Goal: Use online tool/utility

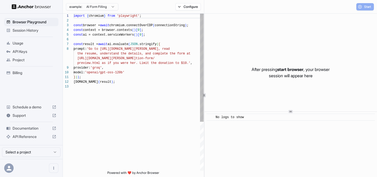
scroll to position [33, 0]
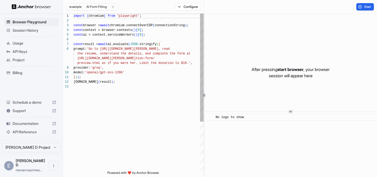
click at [149, 36] on div "import { chromium } from 'playwright' ; const browser = await chromium.connectO…" at bounding box center [139, 128] width 130 height 228
click at [142, 68] on div "import { chromium } from 'playwright' ; const browser = await chromium.connectO…" at bounding box center [139, 128] width 130 height 228
click at [36, 126] on span "Documentation" at bounding box center [31, 123] width 37 height 5
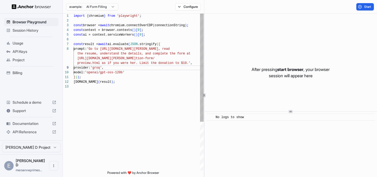
click at [135, 84] on div "import { chromium } from 'playwright' ; const browser = await chromium.connectO…" at bounding box center [139, 128] width 130 height 228
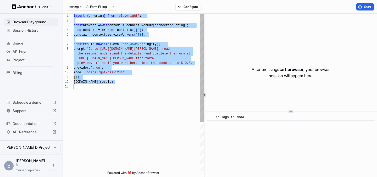
scroll to position [0, 0]
click at [145, 80] on div "import { chromium } from 'playwright' ; const browser = await chromium.connectO…" at bounding box center [139, 128] width 130 height 228
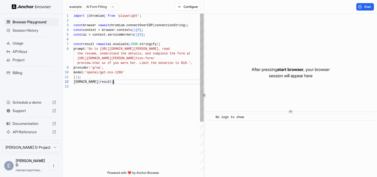
scroll to position [33, 0]
drag, startPoint x: 106, startPoint y: 49, endPoint x: 180, endPoint y: 49, distance: 73.5
click at [180, 49] on div "import { chromium } from 'playwright' ; const browser = await chromium.connectO…" at bounding box center [139, 128] width 130 height 228
drag, startPoint x: 160, startPoint y: 49, endPoint x: 191, endPoint y: 49, distance: 31.4
click at [141, 49] on span "prompt: 'Go to [URL][DOMAIN_NAME] any," at bounding box center [108, 49] width 68 height 5
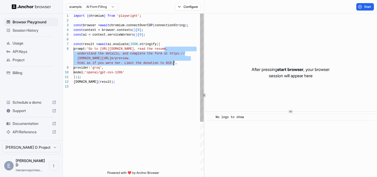
drag, startPoint x: 164, startPoint y: 50, endPoint x: 174, endPoint y: 65, distance: 18.1
click at [174, 65] on div "import { chromium } from 'playwright' ; const browser = await chromium.connectO…" at bounding box center [139, 128] width 130 height 228
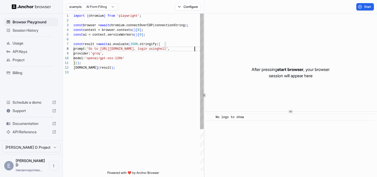
scroll to position [38, 0]
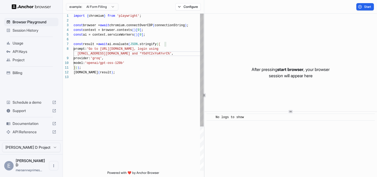
click at [165, 54] on div "import { chromium } from 'playwright' ; const browser = await chromium.connectO…" at bounding box center [139, 123] width 130 height 218
click at [159, 54] on div "import { chromium } from 'playwright' ; const browser = await chromium.connectO…" at bounding box center [139, 123] width 130 height 218
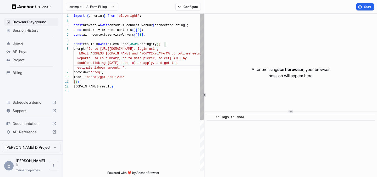
click at [177, 54] on div "import { chromium } from 'playwright' ; const browser = await chromium.connectO…" at bounding box center [139, 130] width 130 height 232
click at [161, 53] on div "import { chromium } from 'playwright' ; const browser = await chromium.connectO…" at bounding box center [139, 130] width 130 height 232
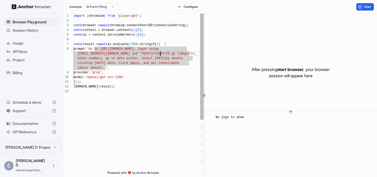
click at [159, 58] on div "import { chromium } from 'playwright' ; const browser = await chromium.connectO…" at bounding box center [139, 130] width 130 height 232
click at [187, 54] on div "import { chromium } from 'playwright' ; const browser = await chromium.connectO…" at bounding box center [139, 130] width 130 height 232
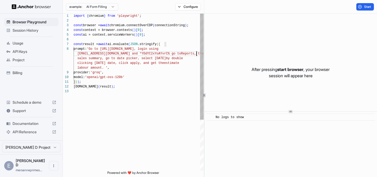
click at [79, 59] on div "import { chromium } from 'playwright' ; const browser = await chromium.connectO…" at bounding box center [139, 130] width 130 height 232
click at [101, 59] on div "import { chromium } from 'playwright' ; const browser = await chromium.connectO…" at bounding box center [139, 130] width 130 height 232
click at [131, 61] on div "import { chromium } from 'playwright' ; const browser = await chromium.connectO…" at bounding box center [139, 130] width 130 height 232
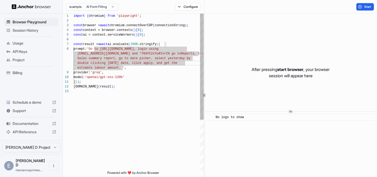
click at [150, 60] on div "import { chromium } from 'playwright' ; const browser = await chromium.connectO…" at bounding box center [139, 130] width 130 height 232
click at [165, 53] on div "import { chromium } from 'playwright' ; const browser = await chromium.connectO…" at bounding box center [139, 130] width 130 height 232
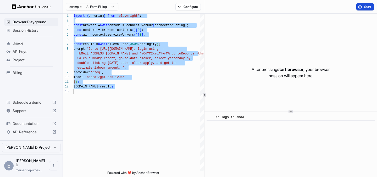
click at [361, 7] on button "Start" at bounding box center [365, 6] width 18 height 7
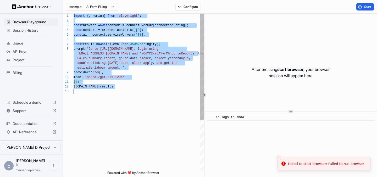
click at [131, 52] on div "import { chromium } from 'playwright' ; const browser = await chromium.connectO…" at bounding box center [139, 130] width 130 height 232
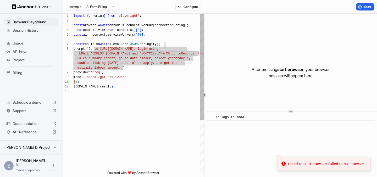
click at [147, 28] on div "import { chromium } from 'playwright' ; const browser = await chromium.connectO…" at bounding box center [139, 130] width 130 height 232
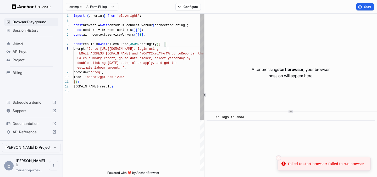
click at [167, 48] on div "import { chromium } from 'playwright' ; const browser = await chromium.connectO…" at bounding box center [139, 130] width 130 height 232
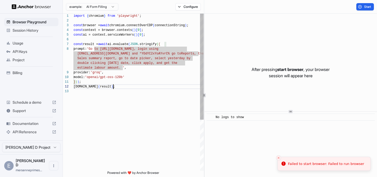
click at [173, 84] on div "import { chromium } from 'playwright' ; const browser = await chromium.connectO…" at bounding box center [139, 130] width 130 height 232
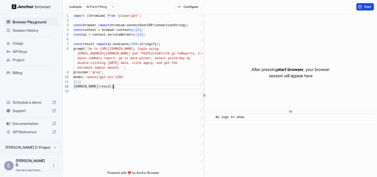
click at [360, 8] on button "Start" at bounding box center [365, 6] width 18 height 7
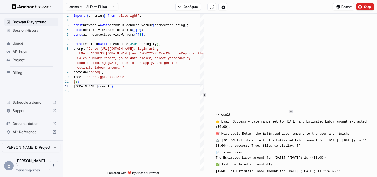
scroll to position [956, 0]
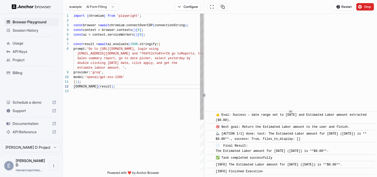
click at [144, 56] on div "import { chromium } from 'playwright' ; const browser = await chromium.connectO…" at bounding box center [139, 130] width 130 height 232
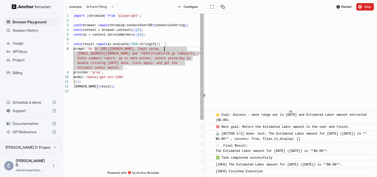
click at [164, 48] on div "import { chromium } from 'playwright' ; const browser = await chromium.connectO…" at bounding box center [139, 130] width 130 height 232
click at [153, 49] on div "import { chromium } from 'playwright' ; const browser = await chromium.connectO…" at bounding box center [139, 130] width 130 height 232
click at [158, 55] on div "import { chromium } from 'playwright' ; const browser = await chromium.connectO…" at bounding box center [139, 130] width 130 height 232
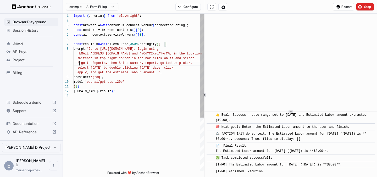
scroll to position [0, 0]
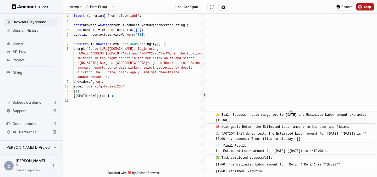
click at [362, 6] on button "Stop" at bounding box center [365, 6] width 18 height 7
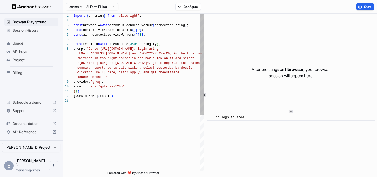
click at [169, 46] on div "import { chromium } from 'playwright' ; const browser = await chromium.connectO…" at bounding box center [139, 135] width 130 height 242
click at [361, 8] on button "Start" at bounding box center [365, 6] width 18 height 7
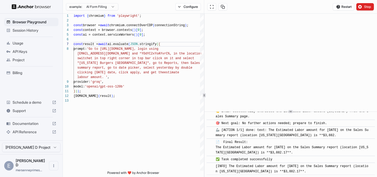
scroll to position [1100, 0]
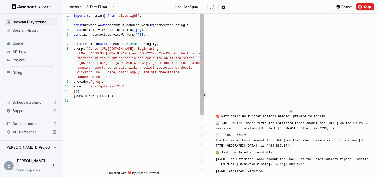
click at [158, 59] on div "import { chromium } from 'playwright' ; const browser = await chromium.connectO…" at bounding box center [139, 135] width 130 height 242
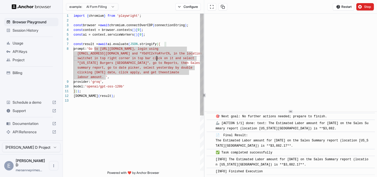
click at [143, 63] on div "import { chromium } from 'playwright' ; const browser = await chromium.connectO…" at bounding box center [139, 135] width 130 height 242
click at [128, 68] on div "import { chromium } from 'playwright' ; const browser = await chromium.connectO…" at bounding box center [139, 135] width 130 height 242
click at [138, 70] on div "import { chromium } from 'playwright' ; const browser = await chromium.connectO…" at bounding box center [139, 135] width 130 height 242
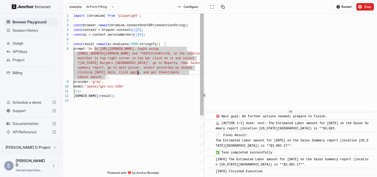
scroll to position [9, 0]
click at [150, 72] on div "import { chromium } from 'playwright' ; const browser = await chromium.connectO…" at bounding box center [139, 135] width 130 height 242
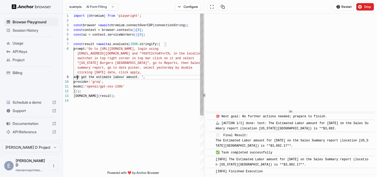
scroll to position [19, 0]
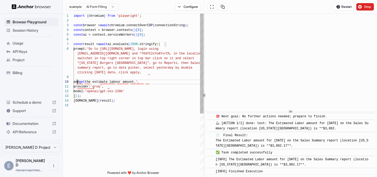
click at [154, 72] on div "import { chromium } from 'playwright' ; const browser = await chromium.connectO…" at bounding box center [139, 137] width 130 height 247
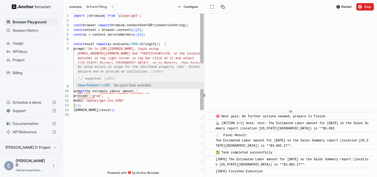
click at [77, 91] on div "import { chromium } from 'playwright' ; const browser = await chromium.connectO…" at bounding box center [139, 142] width 130 height 256
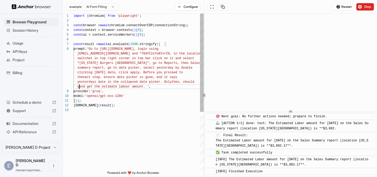
scroll to position [24, 0]
click at [85, 84] on div "import { chromium } from 'playwright' ; const browser = await chromium.connectO…" at bounding box center [139, 139] width 130 height 251
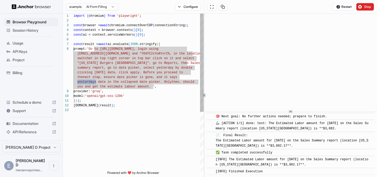
click at [86, 86] on div "import { chromium } from 'playwright' ; const browser = await chromium.connectO…" at bounding box center [139, 139] width 130 height 251
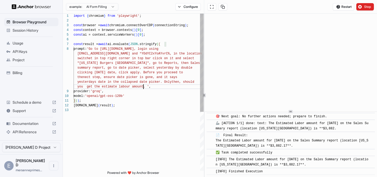
click at [143, 87] on div "import { chromium } from 'playwright' ; const browser = await chromium.connectO…" at bounding box center [139, 139] width 130 height 251
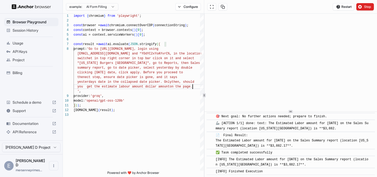
click at [304, 137] on div "📄 Final Result: The Estimated Labor amount for [DATE] on the Sales Summary repo…" at bounding box center [292, 141] width 153 height 16
click at [366, 8] on span "Stop" at bounding box center [367, 7] width 7 height 4
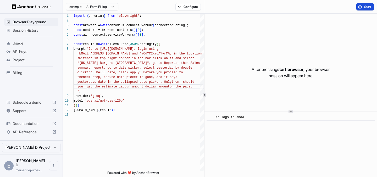
click at [363, 7] on button "Start" at bounding box center [365, 6] width 18 height 7
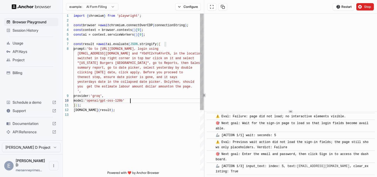
scroll to position [33, 0]
drag, startPoint x: 133, startPoint y: 100, endPoint x: 68, endPoint y: 97, distance: 66.0
click at [74, 97] on div "import { chromium } from 'playwright' ; const browser = await chromium.connectO…" at bounding box center [139, 142] width 130 height 256
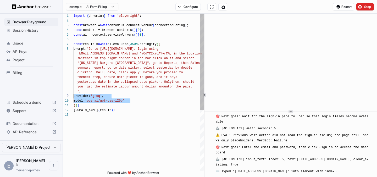
click at [104, 97] on div "import { chromium } from 'playwright' ; const browser = await chromium.connectO…" at bounding box center [139, 142] width 130 height 256
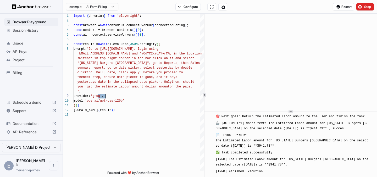
scroll to position [1023, 0]
click at [120, 46] on div "import { chromium } from 'playwright' ; const browser = await chromium.connectO…" at bounding box center [139, 142] width 130 height 256
type textarea "**********"
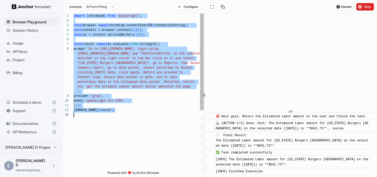
scroll to position [0, 0]
